Goal: Information Seeking & Learning: Learn about a topic

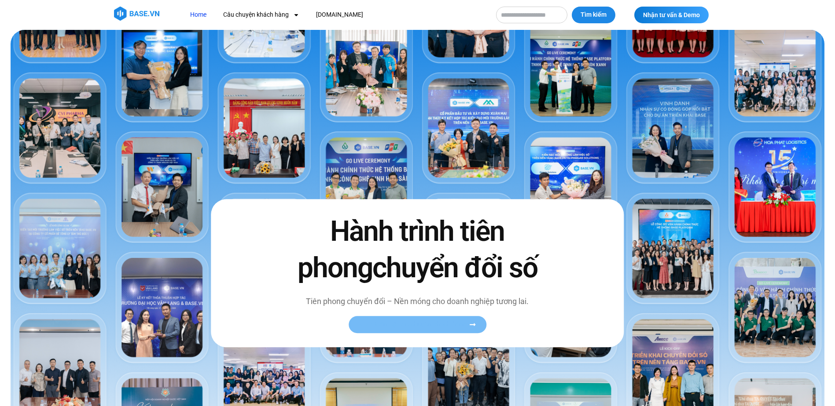
click at [401, 323] on span "Xem toàn bộ câu chuyện khách hàng" at bounding box center [413, 325] width 108 height 7
click at [463, 327] on span "Xem toàn bộ câu chuyện khách hàng" at bounding box center [413, 325] width 108 height 7
click at [476, 322] on link "Xem toàn bộ câu chuyện khách hàng" at bounding box center [417, 324] width 138 height 17
click at [474, 325] on icon at bounding box center [472, 324] width 6 height 3
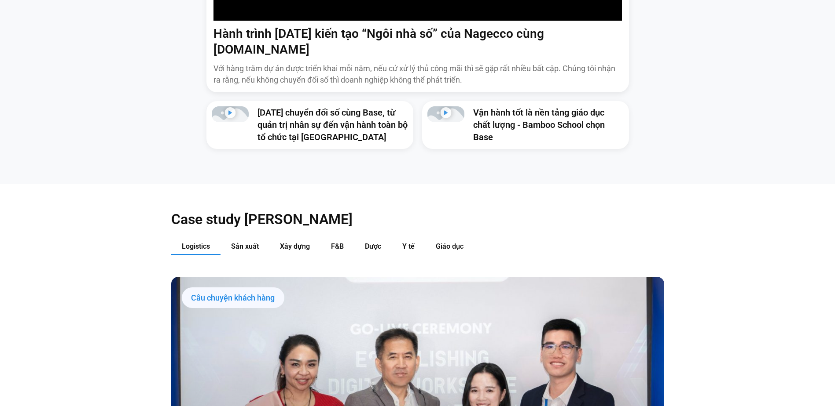
scroll to position [1012, 0]
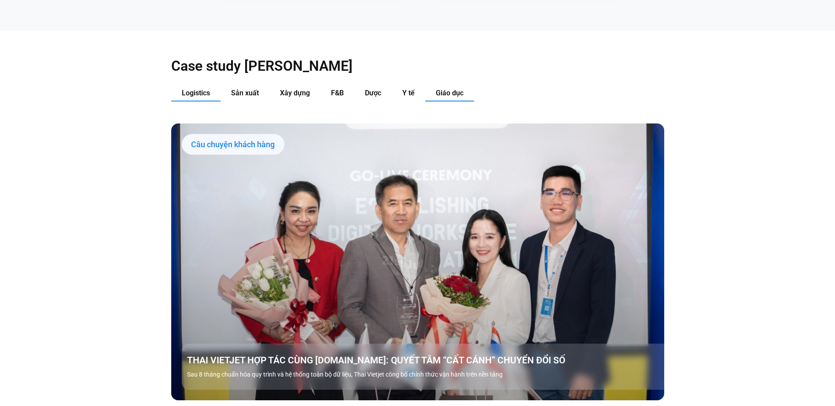
click at [450, 89] on span "Giáo dục" at bounding box center [450, 93] width 28 height 8
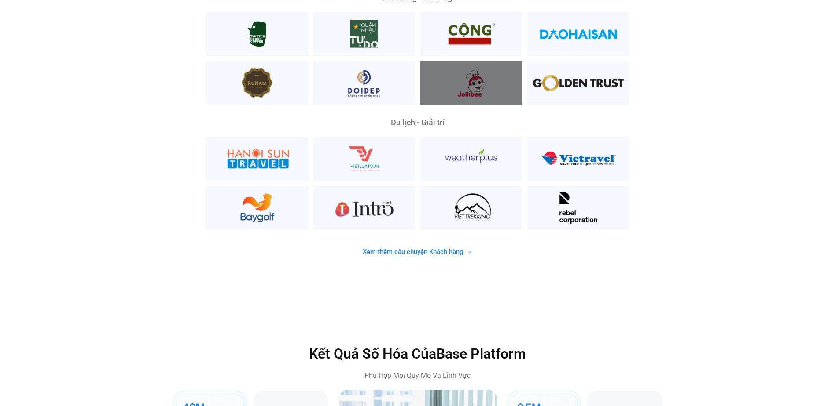
scroll to position [2200, 0]
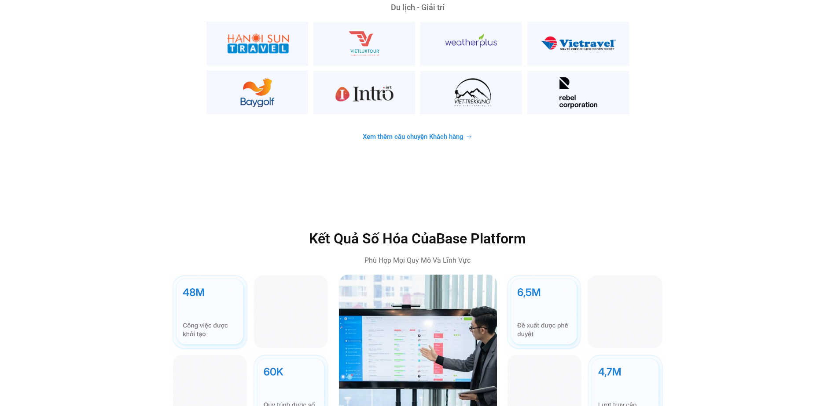
click at [403, 134] on span "Xem thêm câu chuyện Khách hàng" at bounding box center [413, 137] width 101 height 7
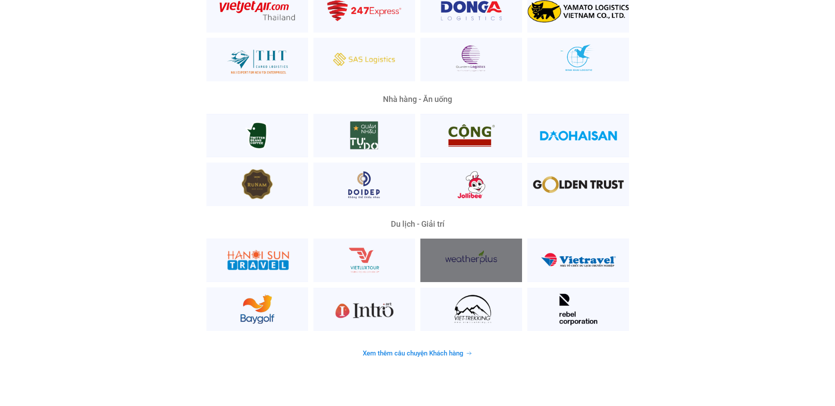
scroll to position [2024, 0]
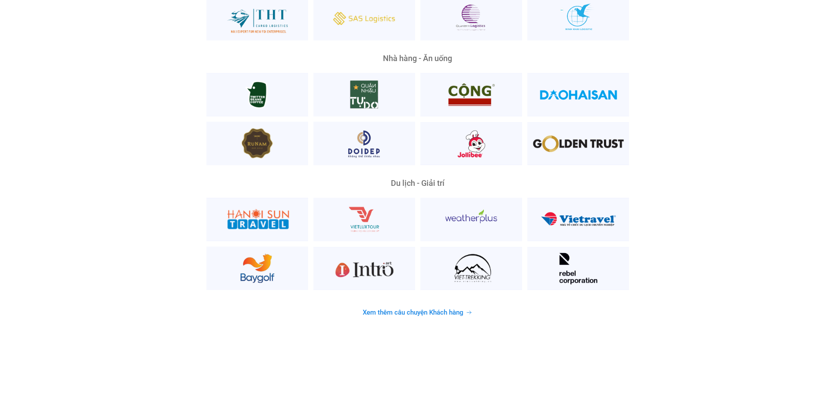
click at [448, 304] on link "Xem thêm câu chuyện Khách hàng" at bounding box center [417, 312] width 131 height 17
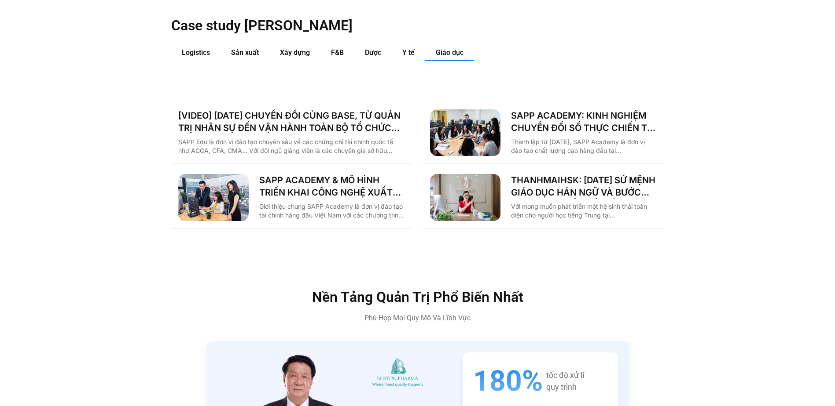
scroll to position [1033, 0]
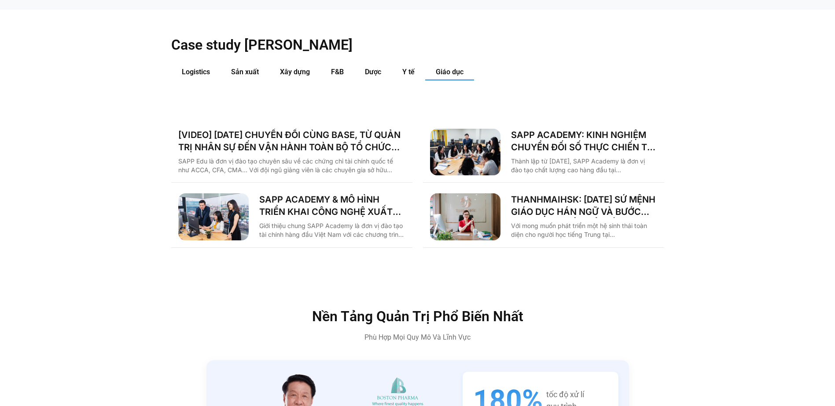
click at [415, 66] on div "Logistics Sản xuất Xây dựng F&B Dược Y tế Giáo dục Câu chuyện khách hàng THAI V…" at bounding box center [417, 156] width 493 height 184
click at [415, 64] on button "Y tế" at bounding box center [408, 72] width 33 height 16
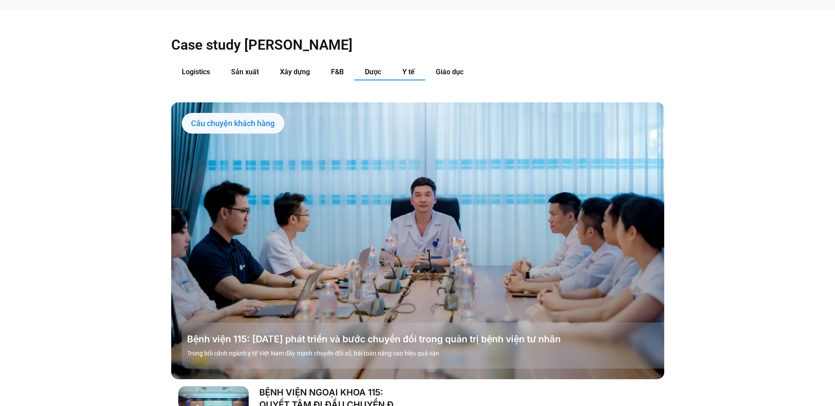
click at [385, 64] on button "Dược" at bounding box center [372, 72] width 37 height 16
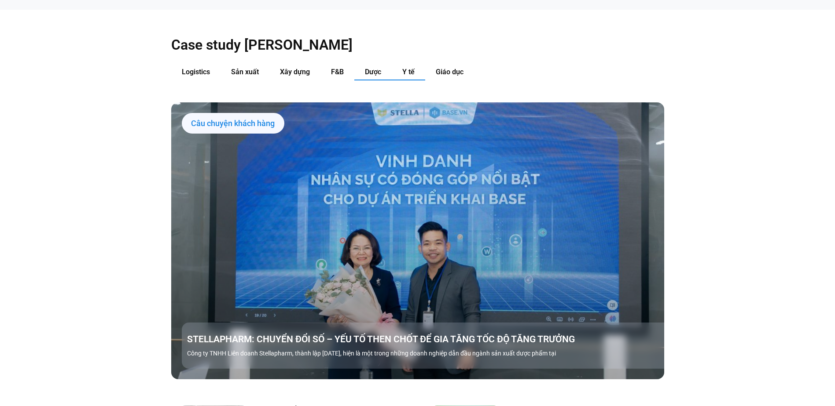
click at [399, 64] on button "Y tế" at bounding box center [408, 72] width 33 height 16
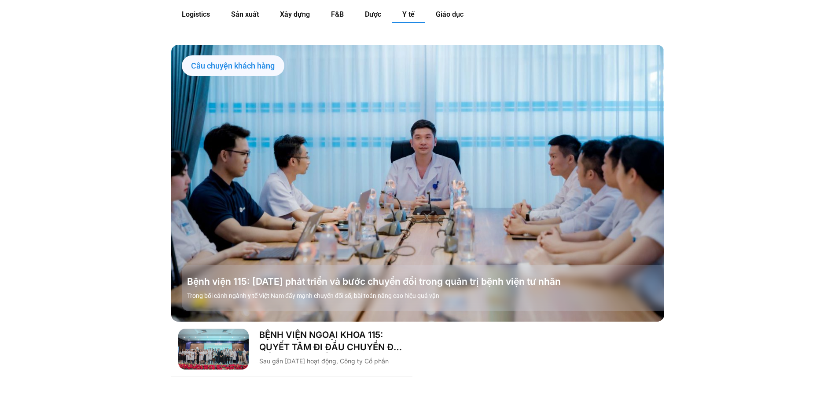
scroll to position [1077, 0]
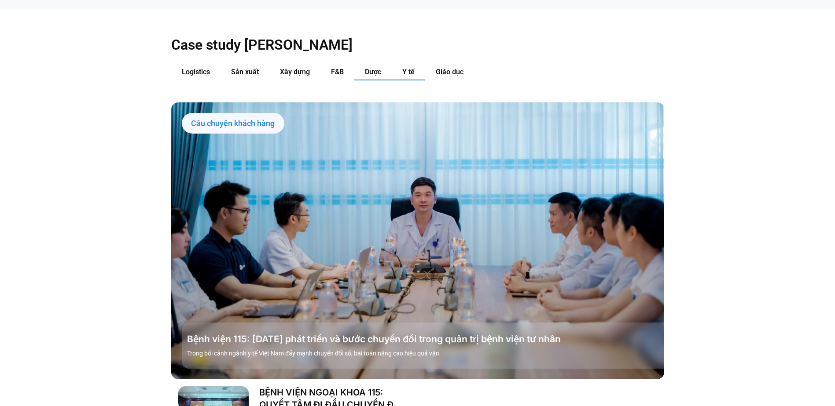
click at [376, 68] on span "Dược" at bounding box center [373, 72] width 16 height 8
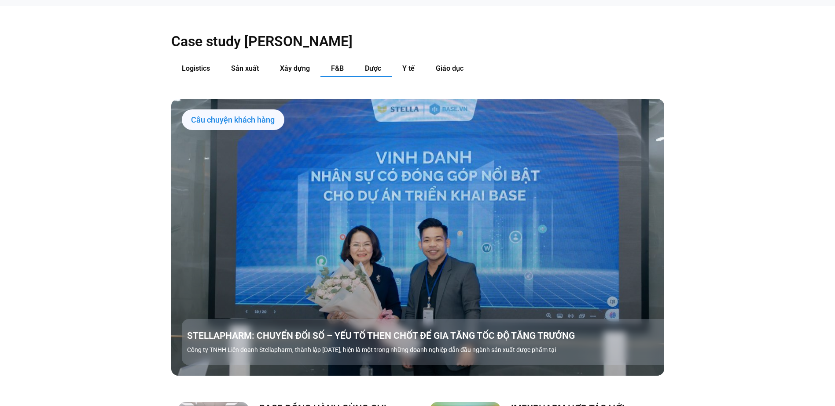
scroll to position [1033, 0]
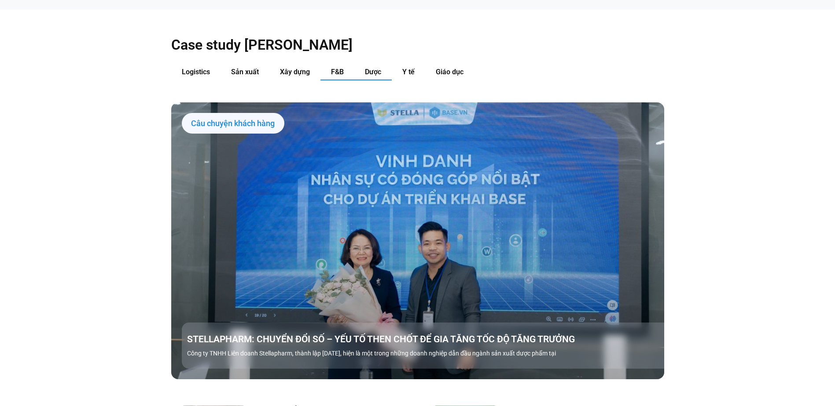
click at [336, 68] on span "F&B" at bounding box center [337, 72] width 13 height 8
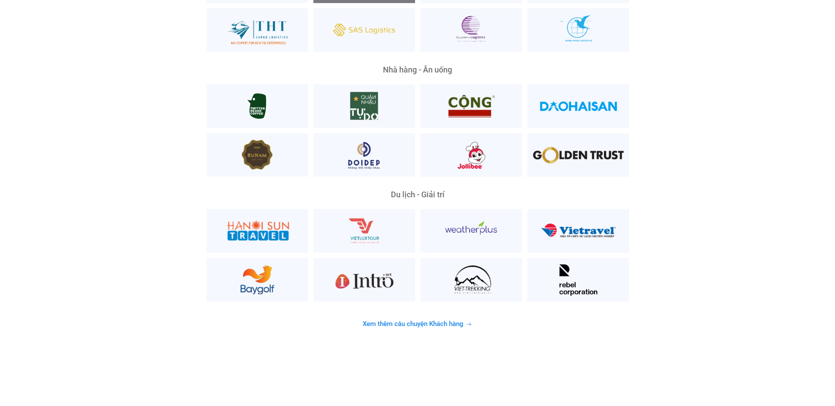
scroll to position [2309, 0]
